Goal: Task Accomplishment & Management: Manage account settings

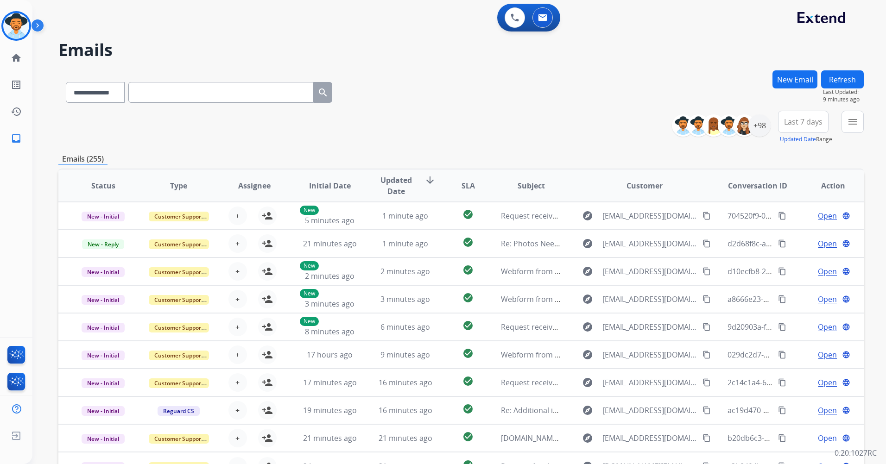
select select "**********"
click at [7, 19] on img at bounding box center [16, 26] width 26 height 26
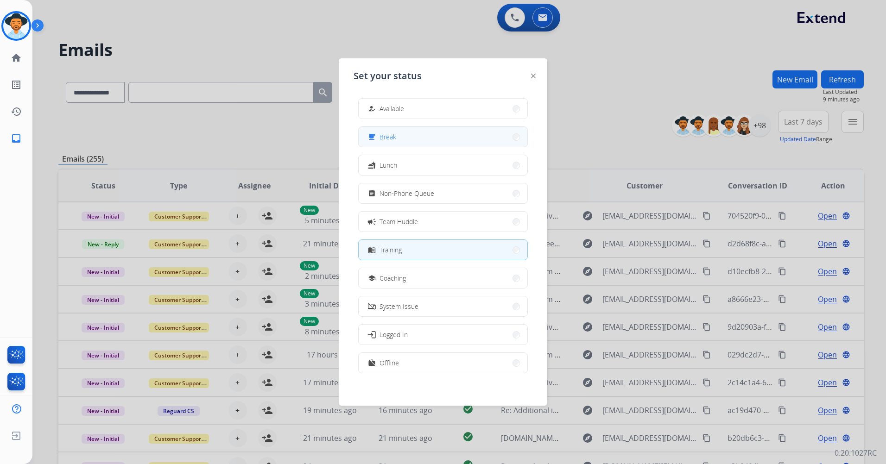
click at [457, 138] on button "free_breakfast Break" at bounding box center [443, 137] width 169 height 20
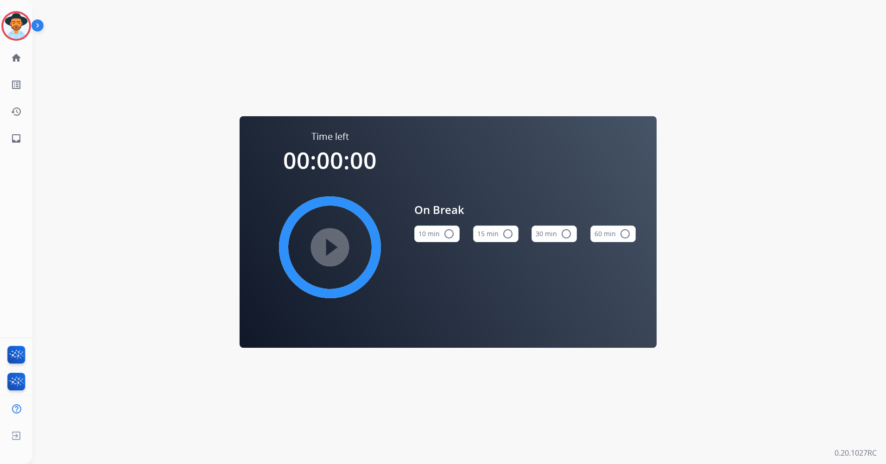
click at [494, 233] on button "15 min radio_button_unchecked" at bounding box center [495, 234] width 45 height 17
click at [336, 242] on mat-icon "play_circle_filled" at bounding box center [329, 247] width 11 height 11
click at [336, 244] on mat-icon "pause_circle_filled" at bounding box center [329, 247] width 11 height 11
click at [8, 22] on img at bounding box center [16, 26] width 26 height 26
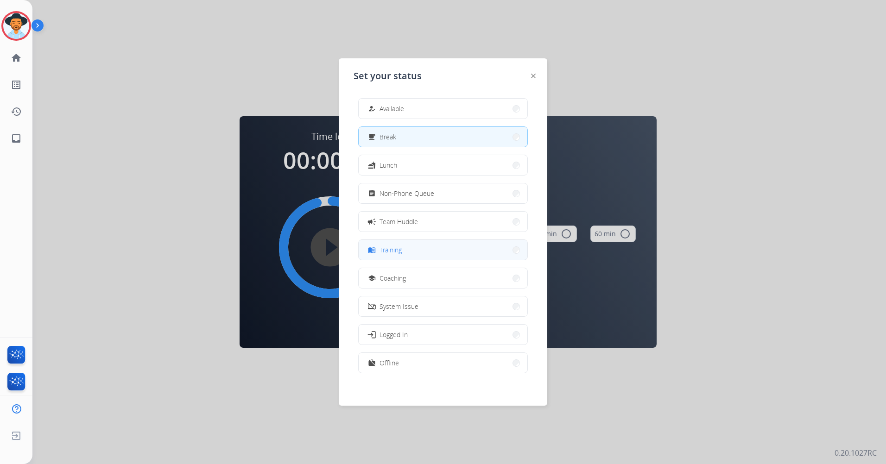
click at [456, 252] on button "menu_book Training" at bounding box center [443, 250] width 169 height 20
